Goal: Transaction & Acquisition: Obtain resource

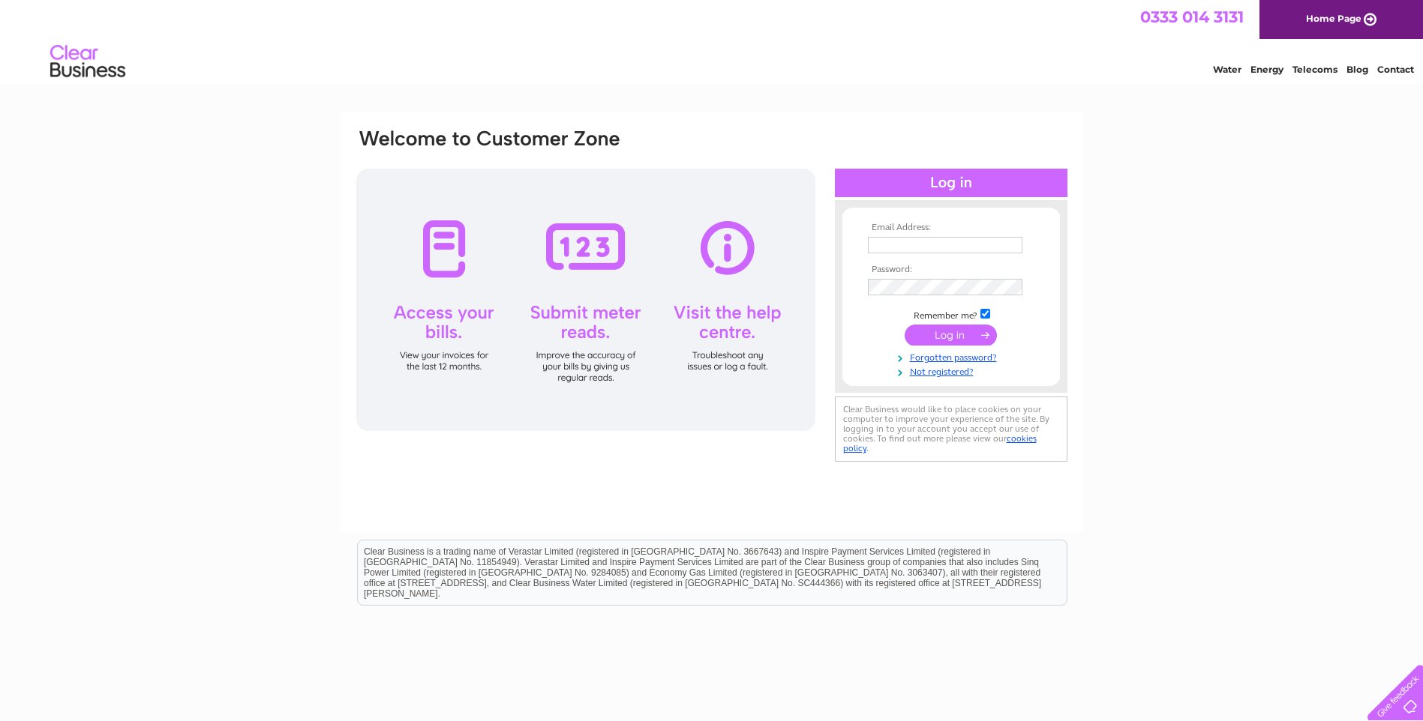
type input "accounts@scotrenewables.com"
click at [952, 339] on input "submit" at bounding box center [950, 335] width 92 height 21
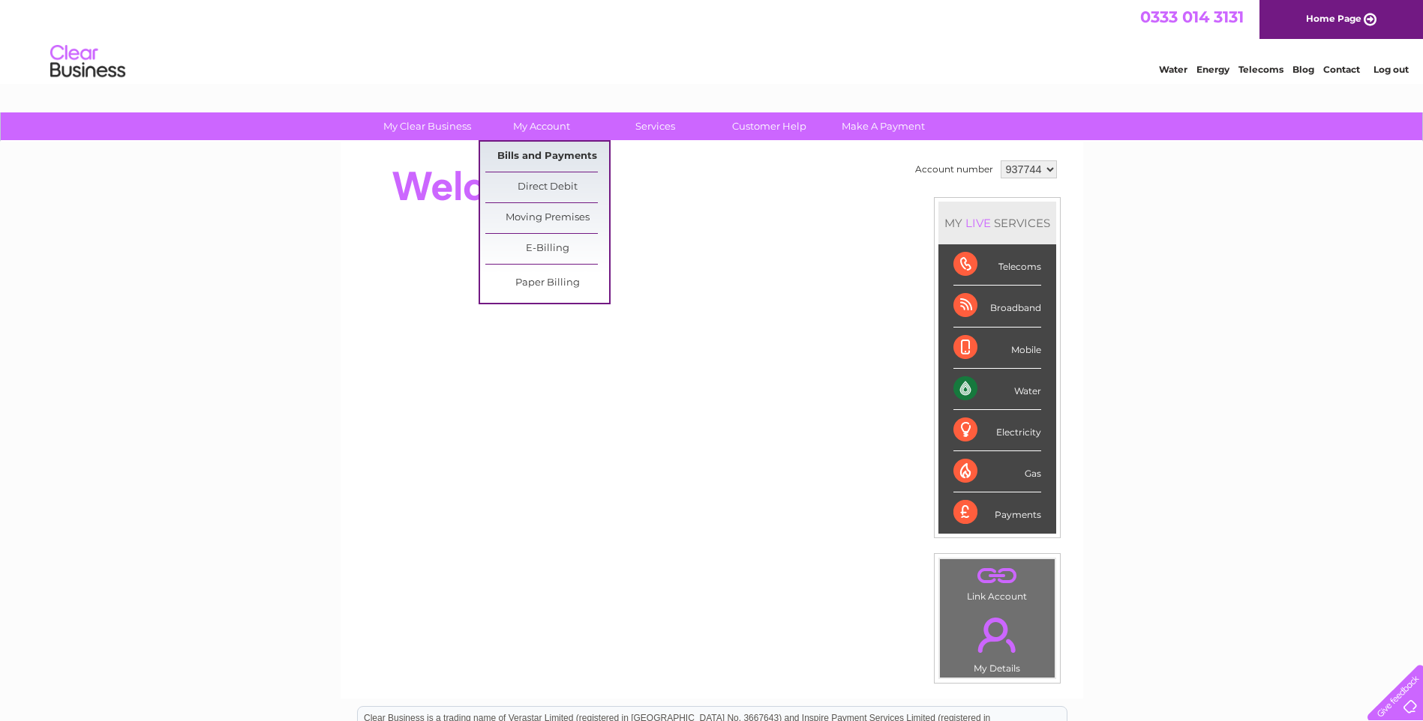
click at [553, 163] on link "Bills and Payments" at bounding box center [547, 157] width 124 height 30
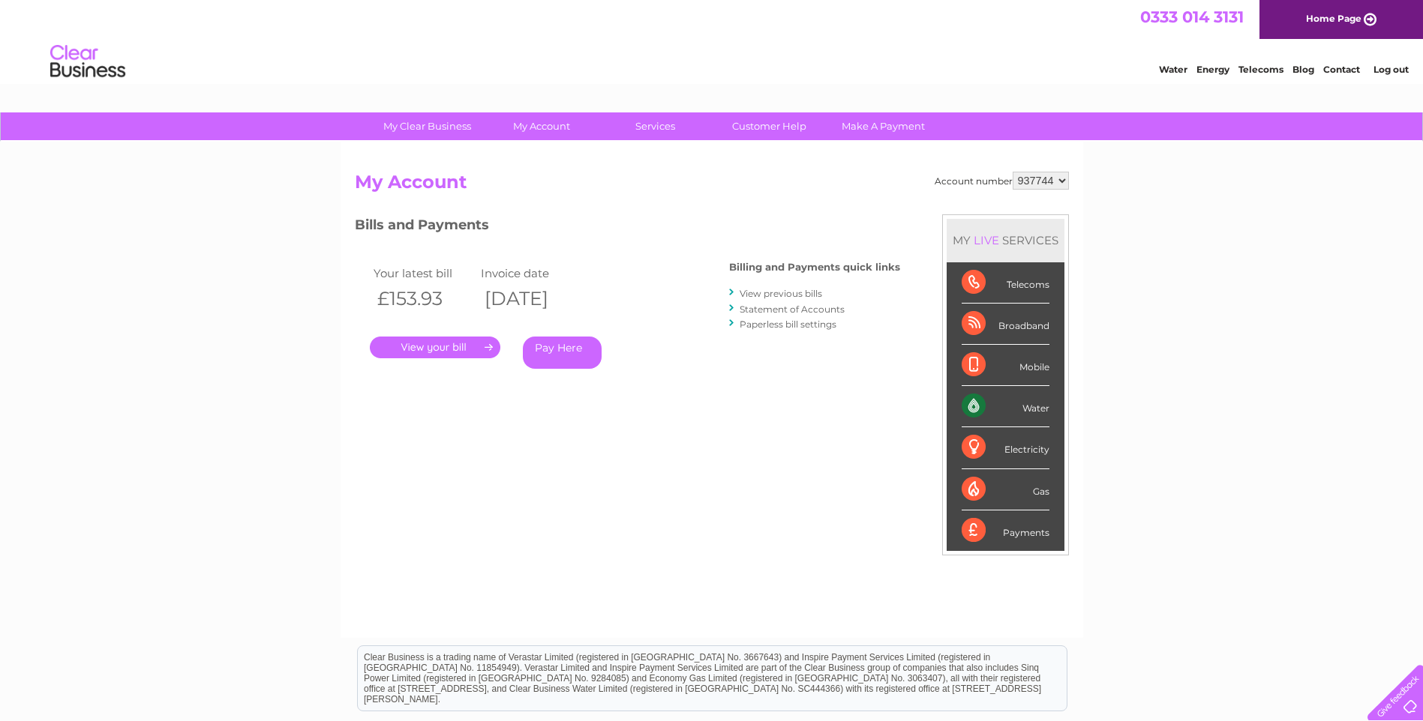
click at [403, 354] on link "." at bounding box center [435, 348] width 130 height 22
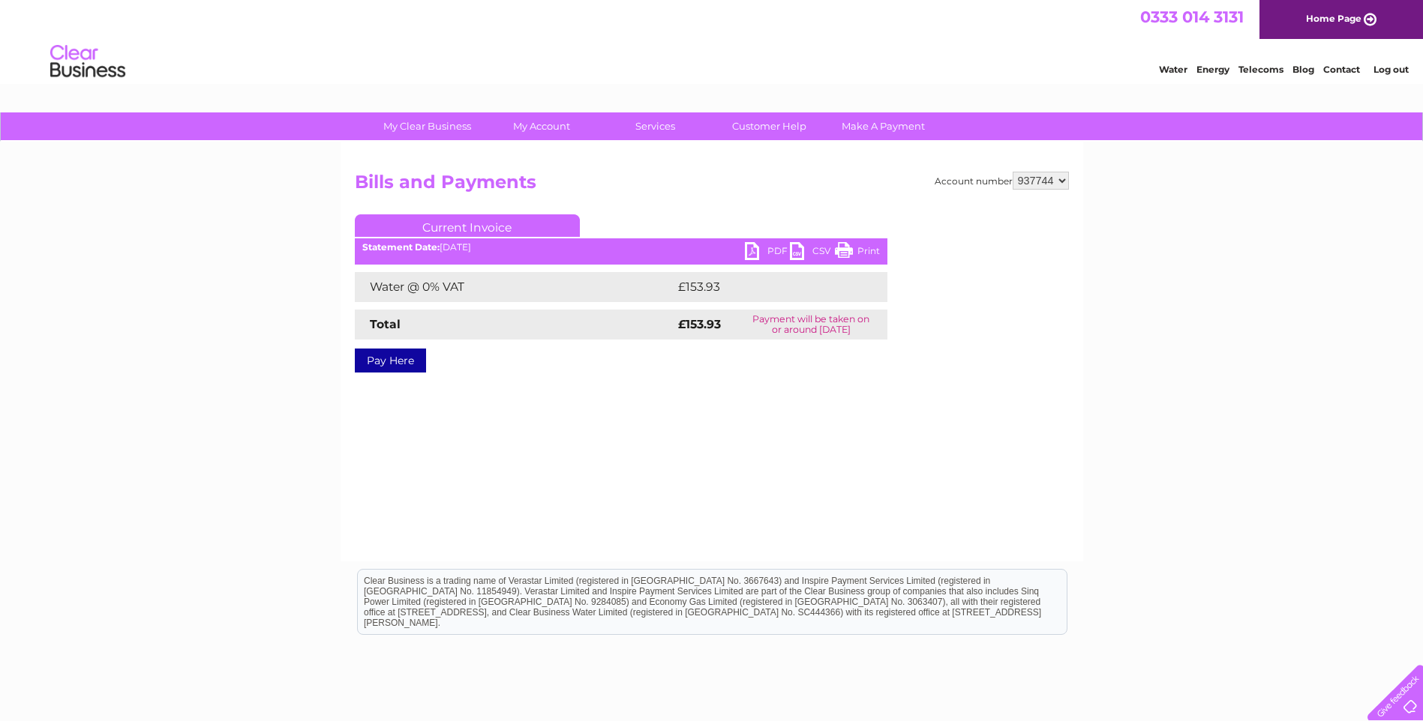
click at [748, 250] on link "PDF" at bounding box center [767, 253] width 45 height 22
